Goal: Book appointment/travel/reservation

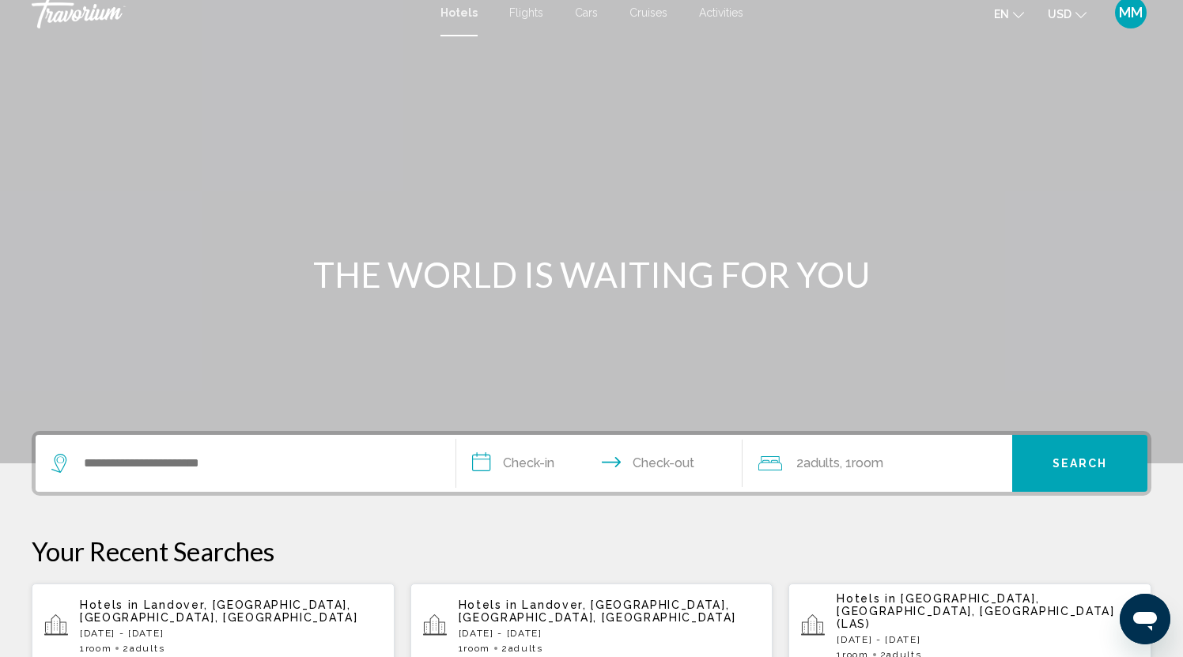
scroll to position [6, 0]
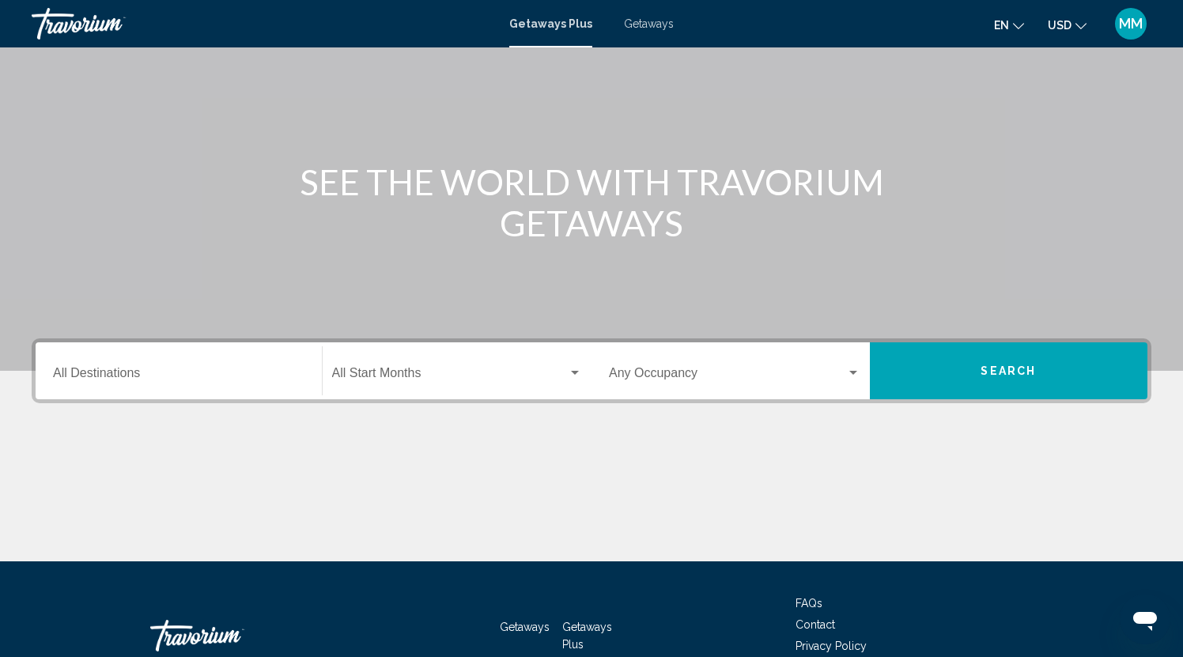
scroll to position [117, 0]
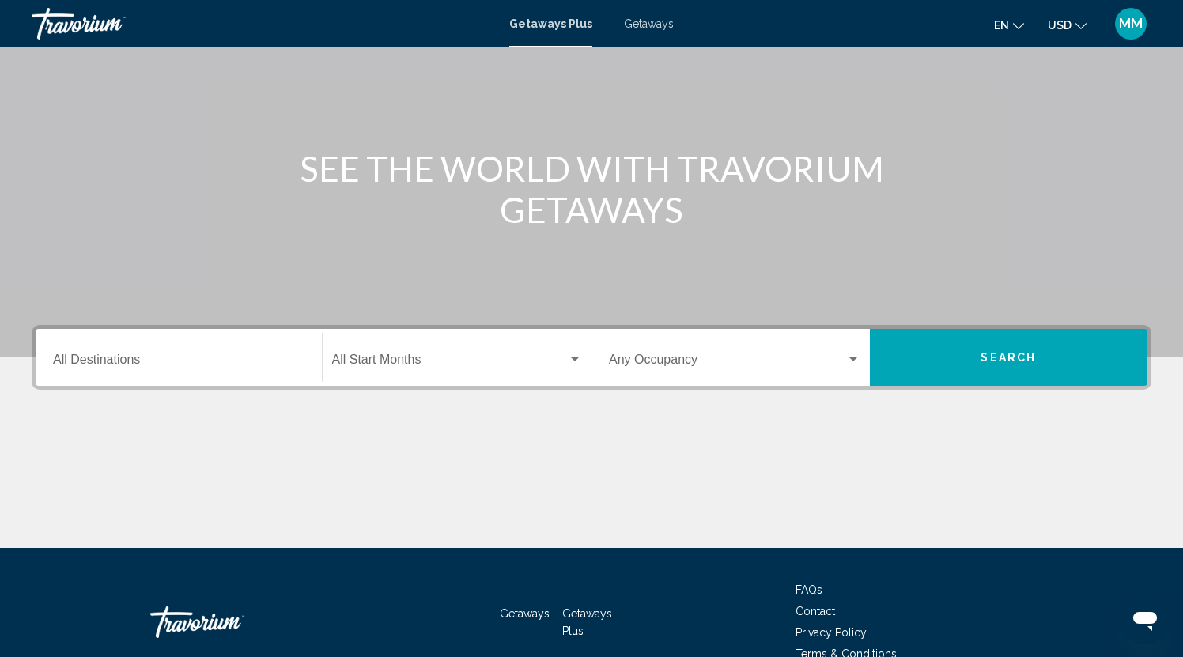
click at [150, 363] on input "Destination All Destinations" at bounding box center [179, 363] width 252 height 14
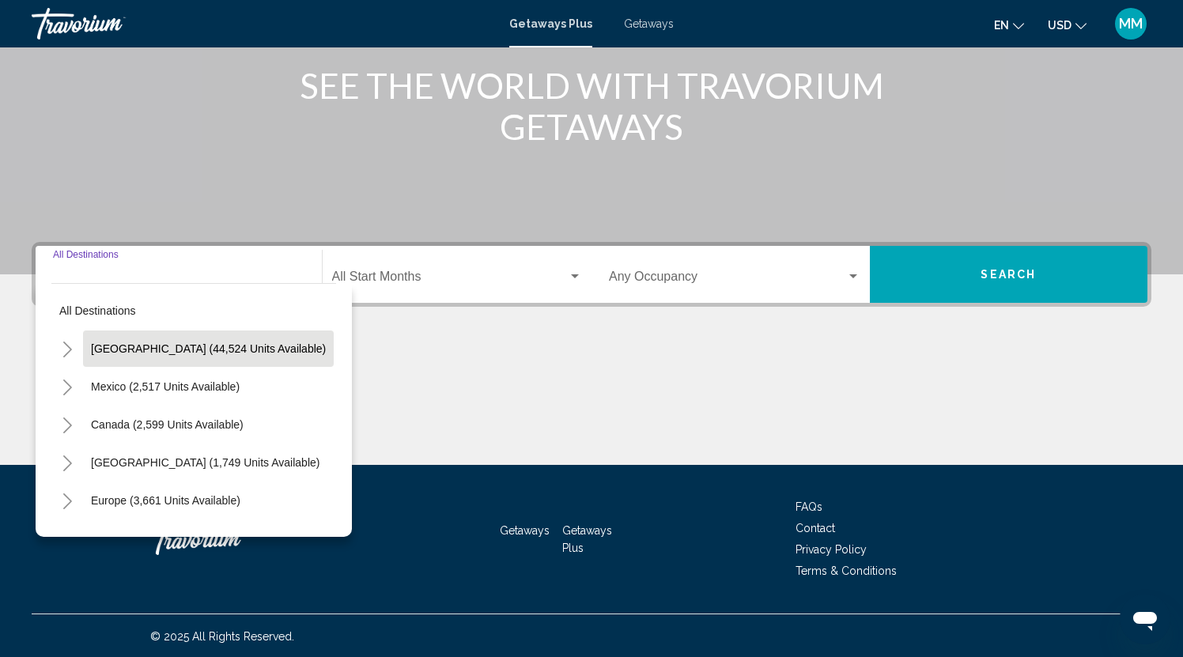
scroll to position [202, 0]
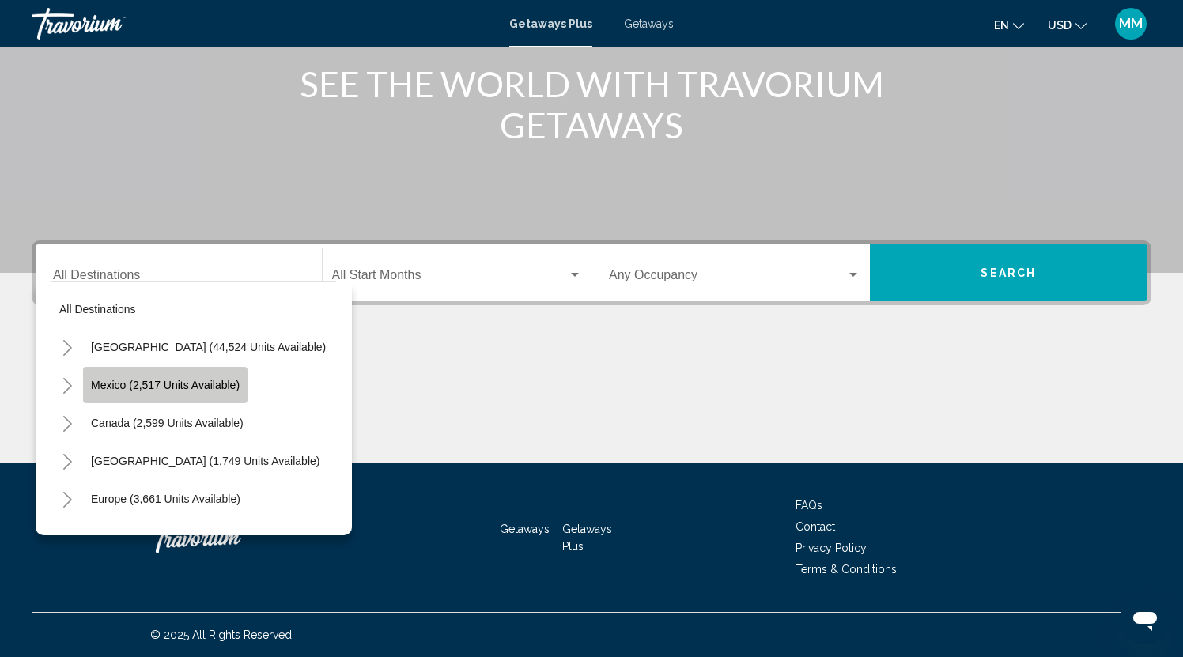
click at [133, 387] on span "Mexico (2,517 units available)" at bounding box center [165, 385] width 149 height 13
type input "**********"
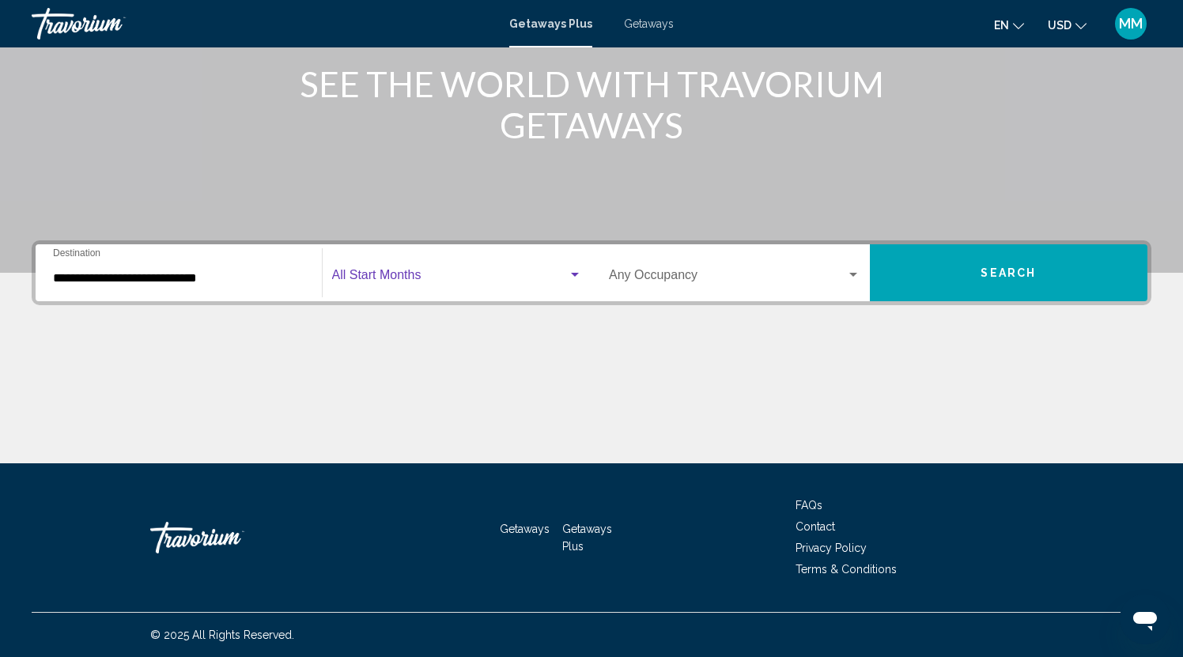
click at [407, 277] on span "Search widget" at bounding box center [450, 278] width 237 height 14
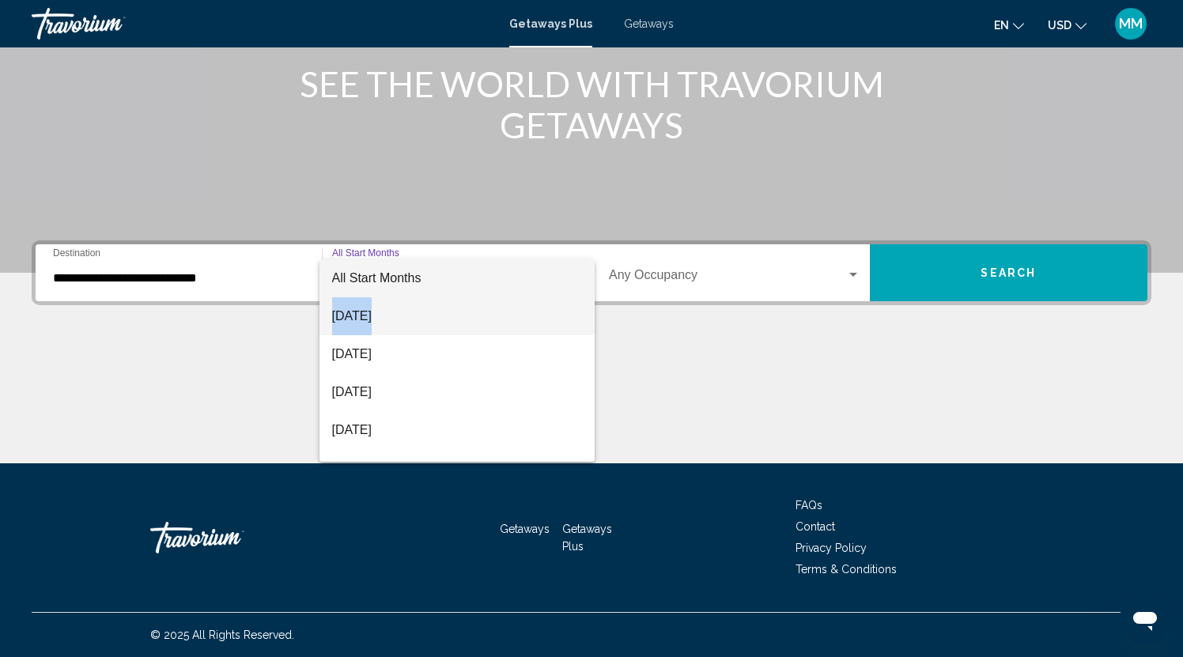
click at [354, 316] on span "[DATE]" at bounding box center [457, 316] width 251 height 38
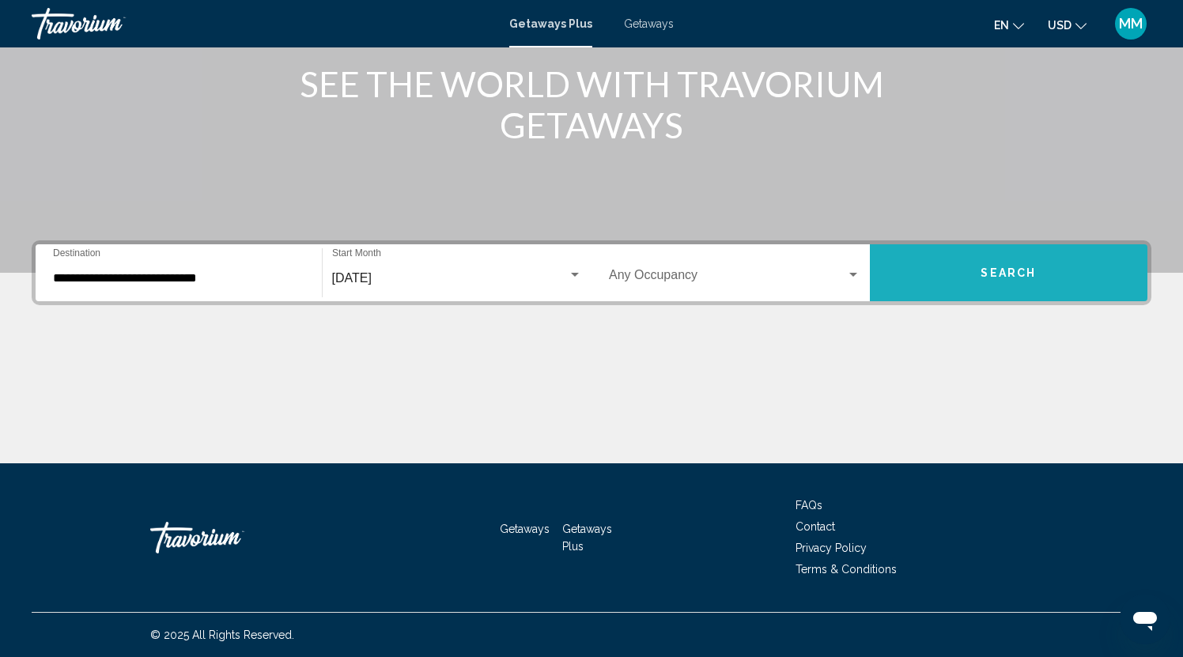
click at [990, 270] on span "Search" at bounding box center [1008, 273] width 55 height 13
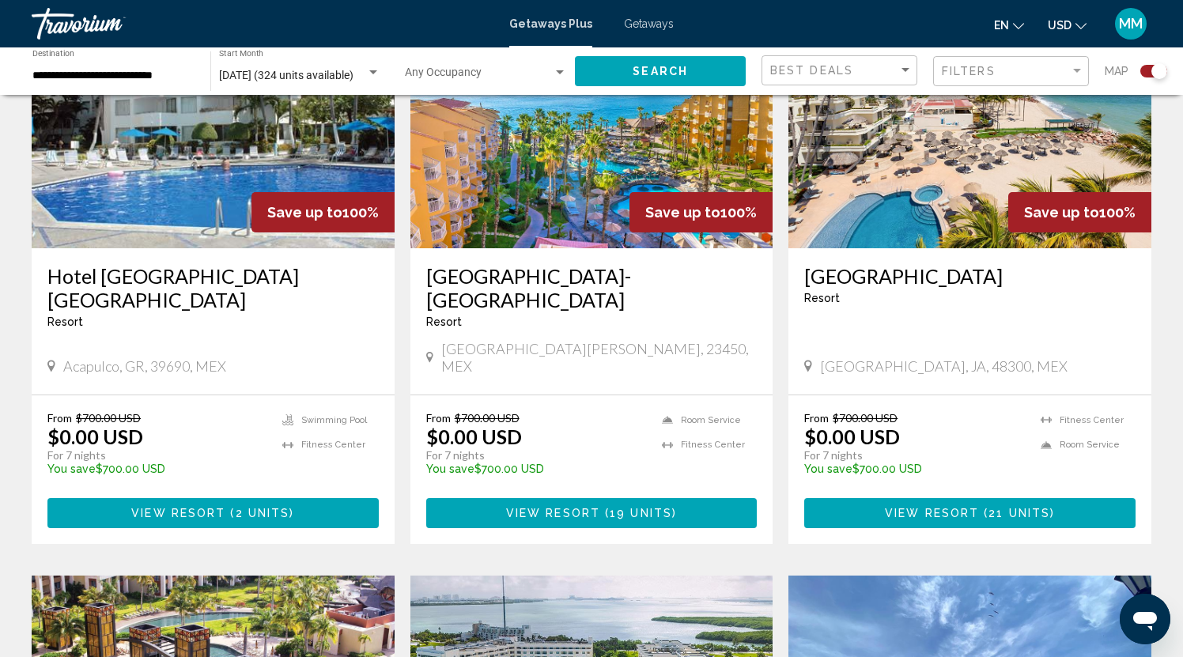
scroll to position [1219, 0]
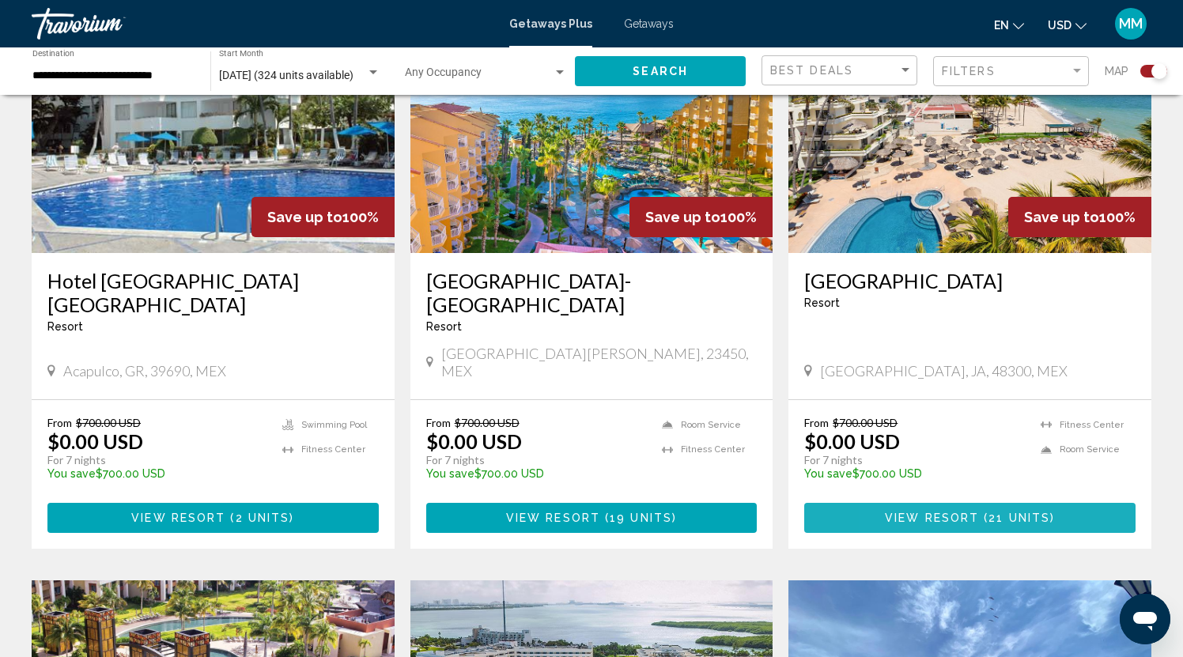
click at [897, 513] on span "View Resort" at bounding box center [932, 519] width 94 height 13
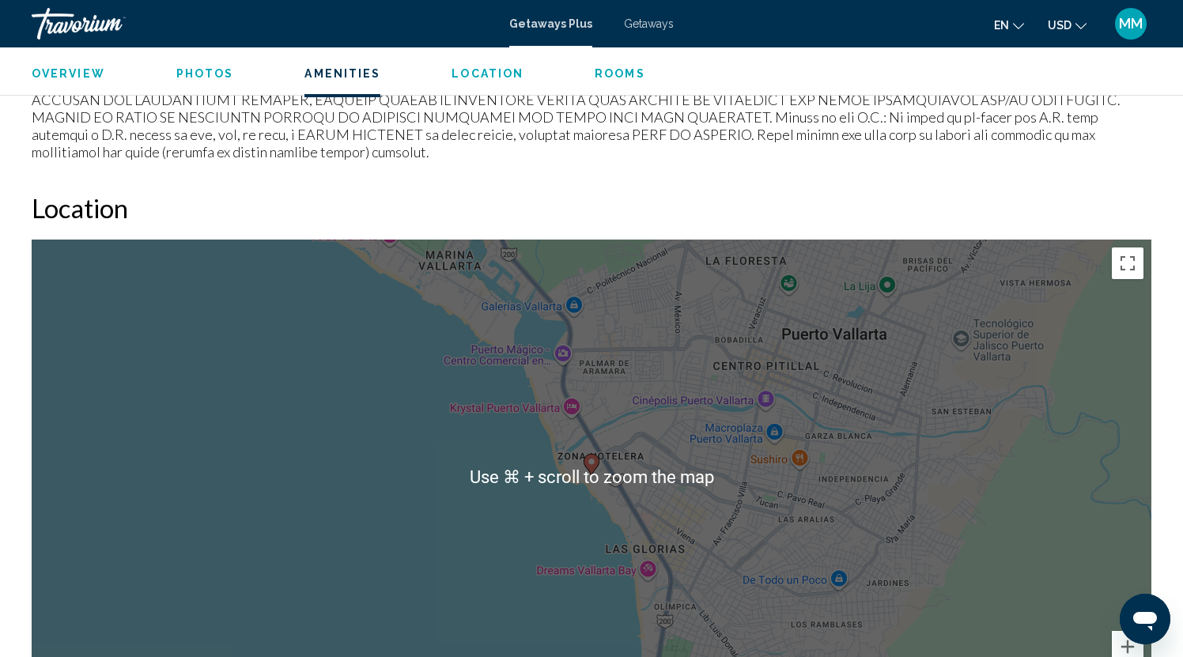
scroll to position [1929, 0]
